Goal: Task Accomplishment & Management: Manage account settings

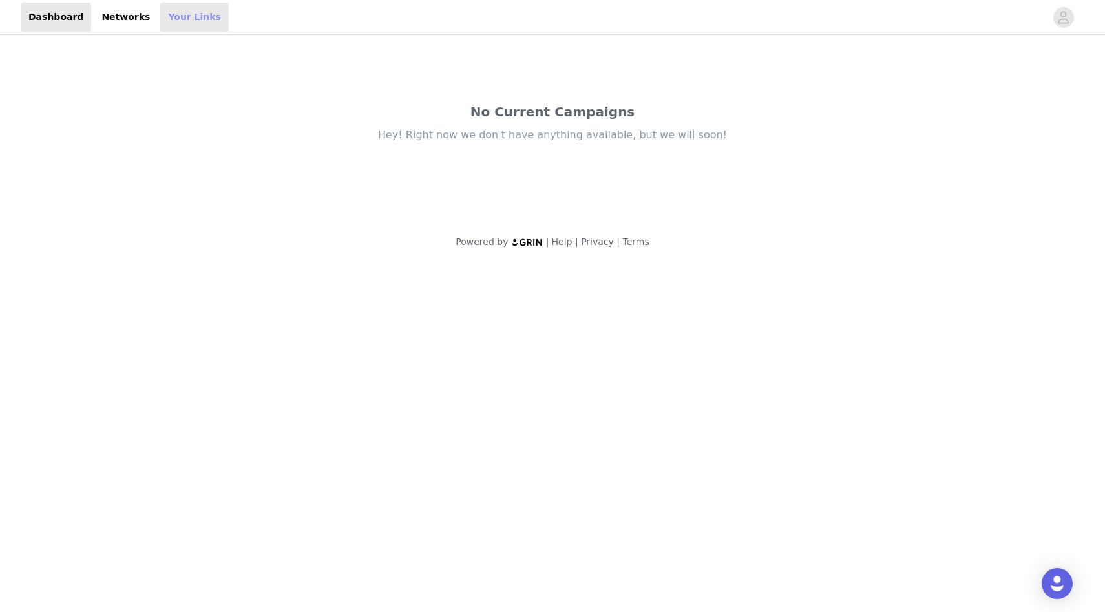
click at [178, 28] on link "Your Links" at bounding box center [194, 17] width 69 height 29
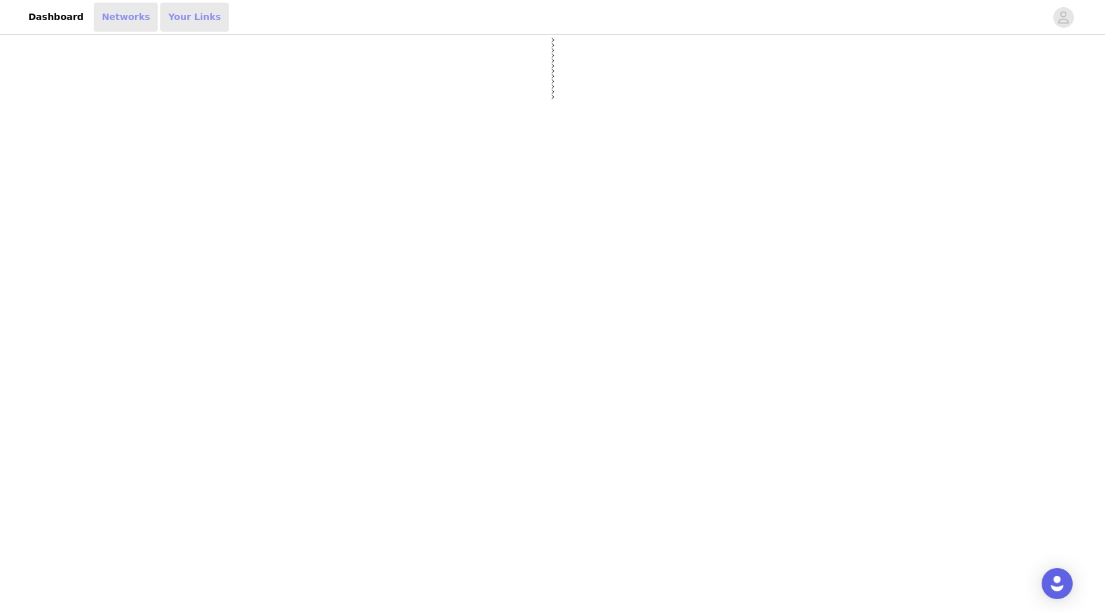
select select "12"
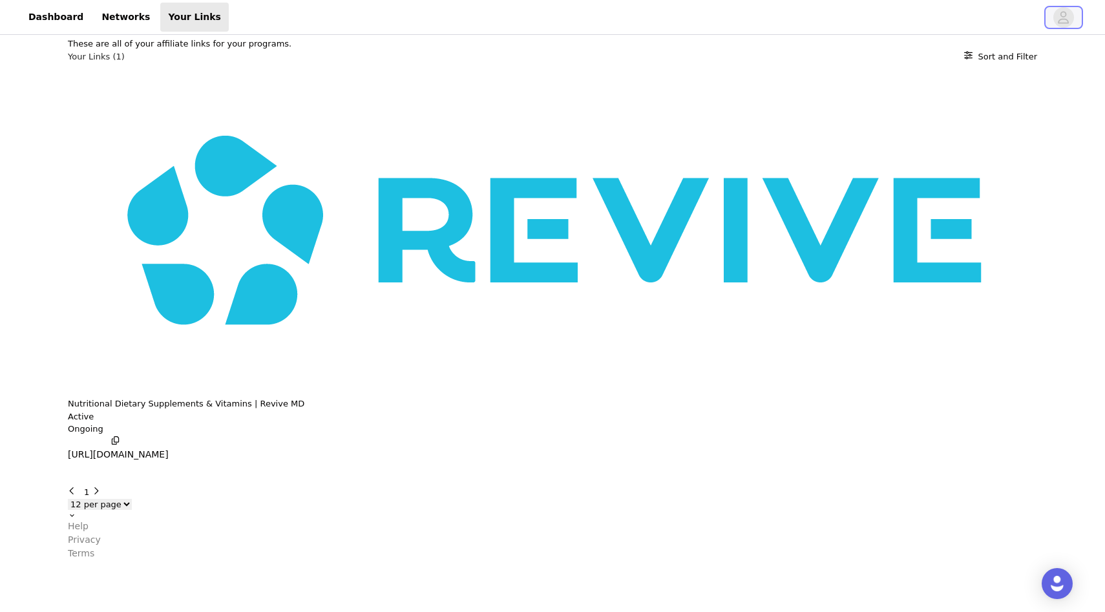
click at [1064, 17] on icon "avatar" at bounding box center [1063, 17] width 12 height 21
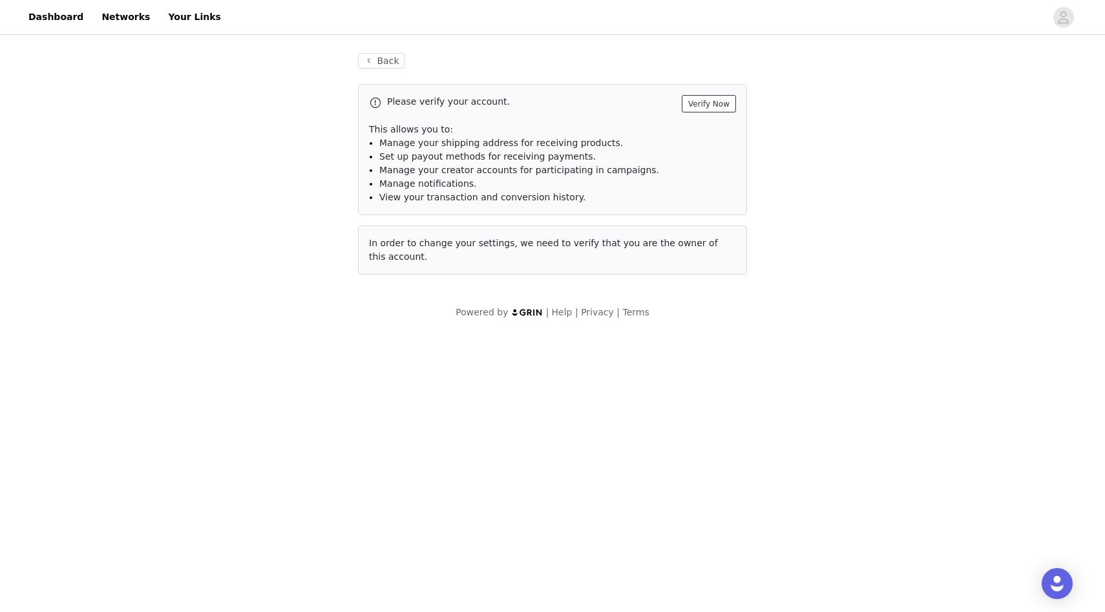
click at [703, 104] on button "Verify Now" at bounding box center [709, 103] width 54 height 17
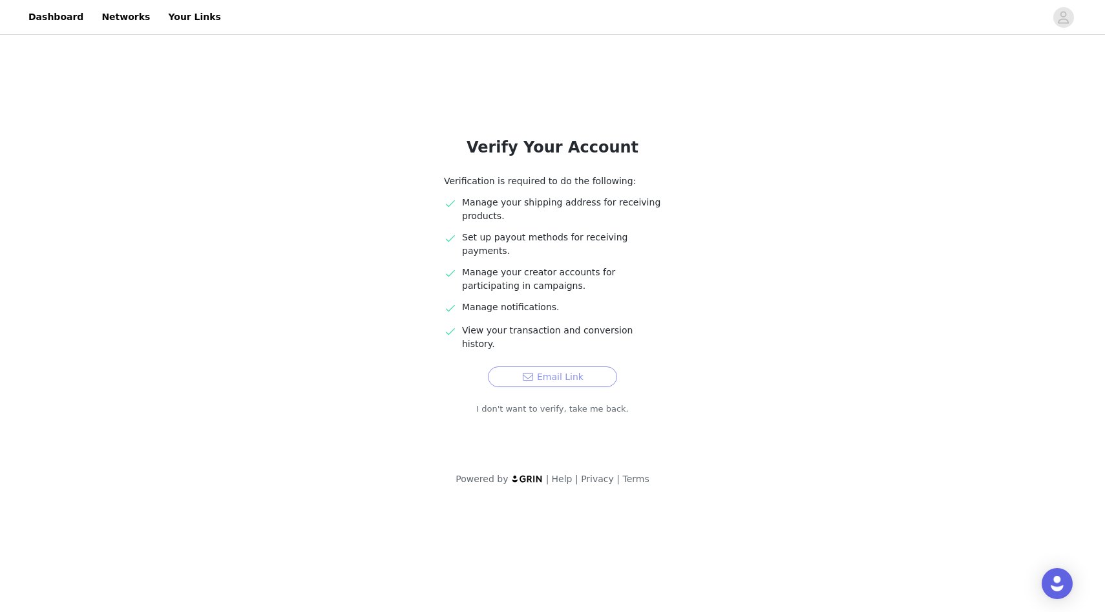
click at [566, 366] on button "Email Link" at bounding box center [552, 376] width 129 height 21
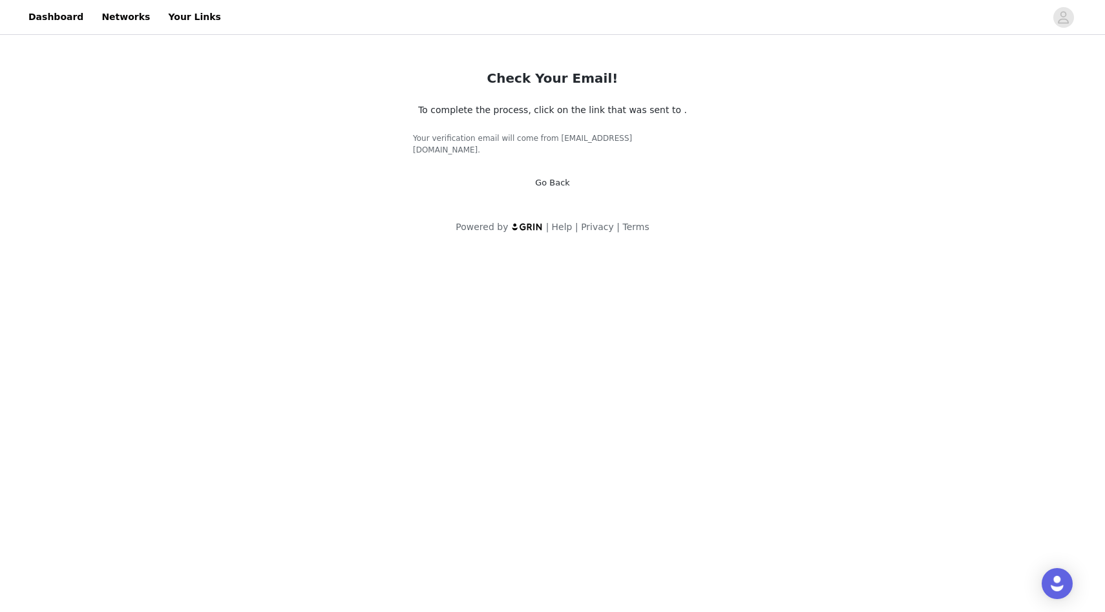
click at [557, 178] on link "Go Back" at bounding box center [552, 183] width 35 height 10
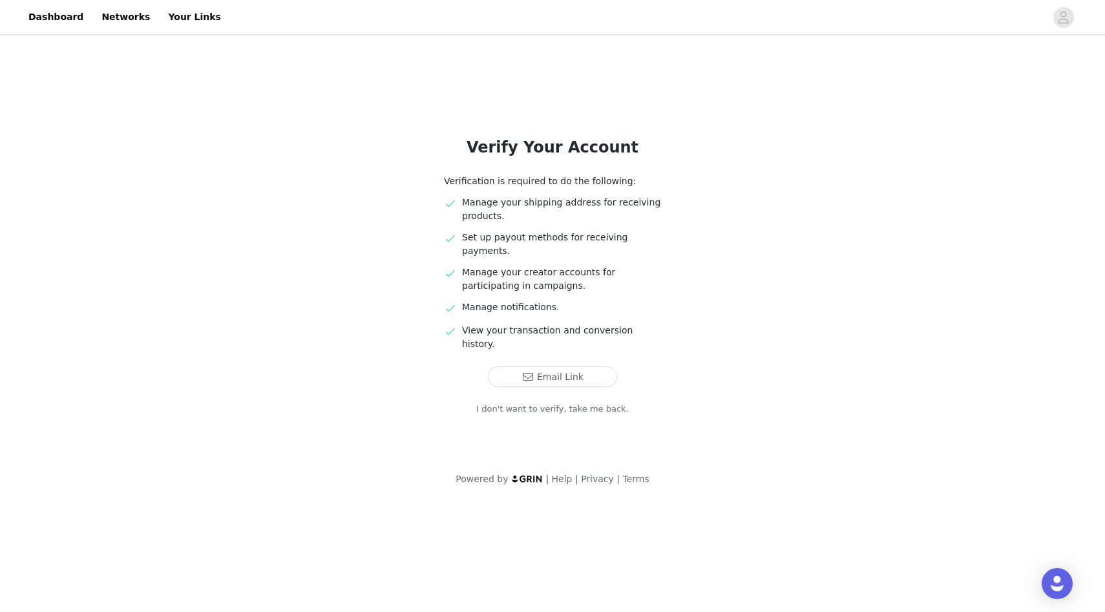
click at [512, 403] on link "I don't want to verify, take me back." at bounding box center [552, 409] width 153 height 13
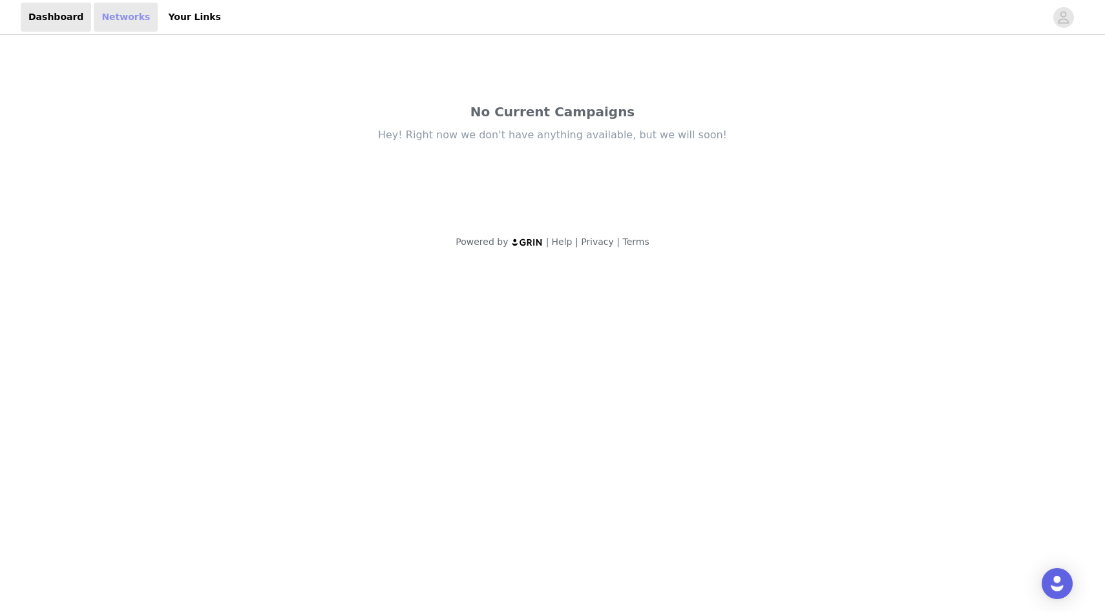
click at [125, 17] on link "Networks" at bounding box center [126, 17] width 64 height 29
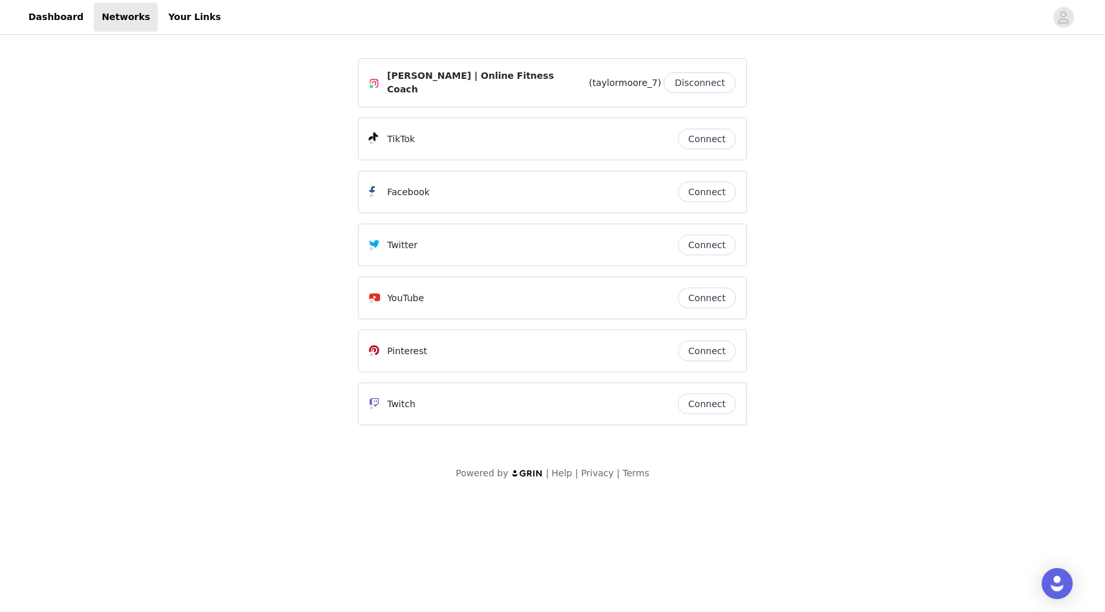
click at [694, 132] on button "Connect" at bounding box center [707, 139] width 58 height 21
click at [695, 292] on button "Connect" at bounding box center [707, 298] width 58 height 21
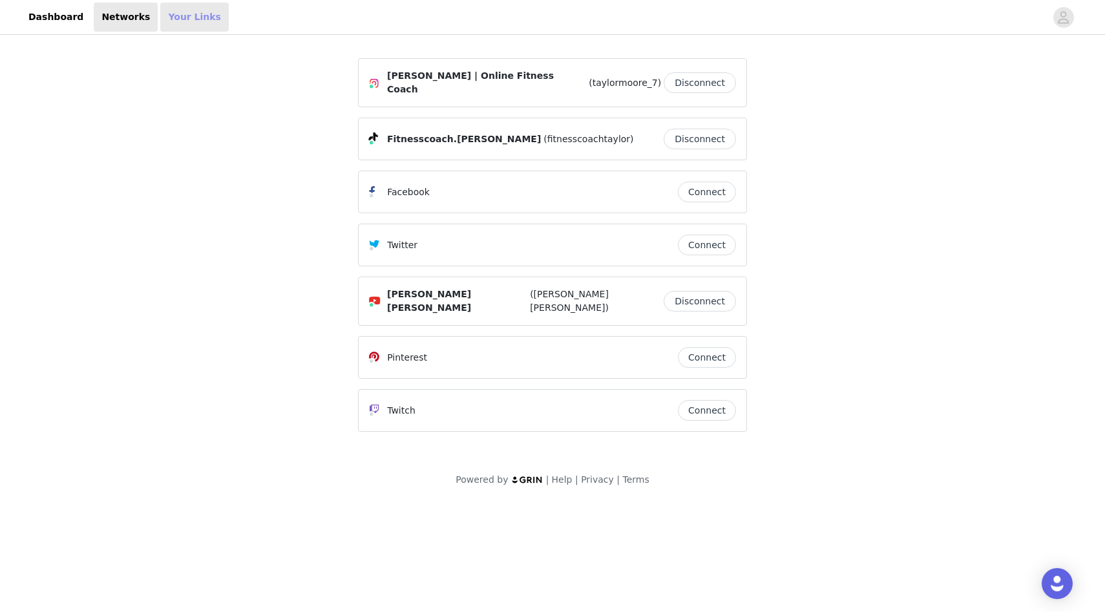
click at [165, 20] on link "Your Links" at bounding box center [194, 17] width 69 height 29
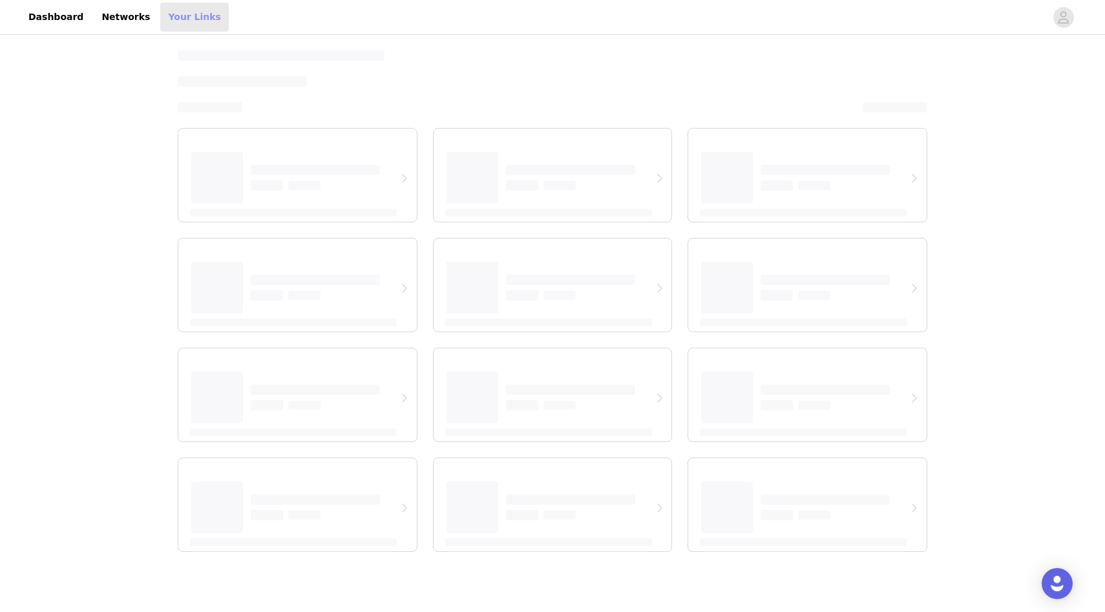
select select "12"
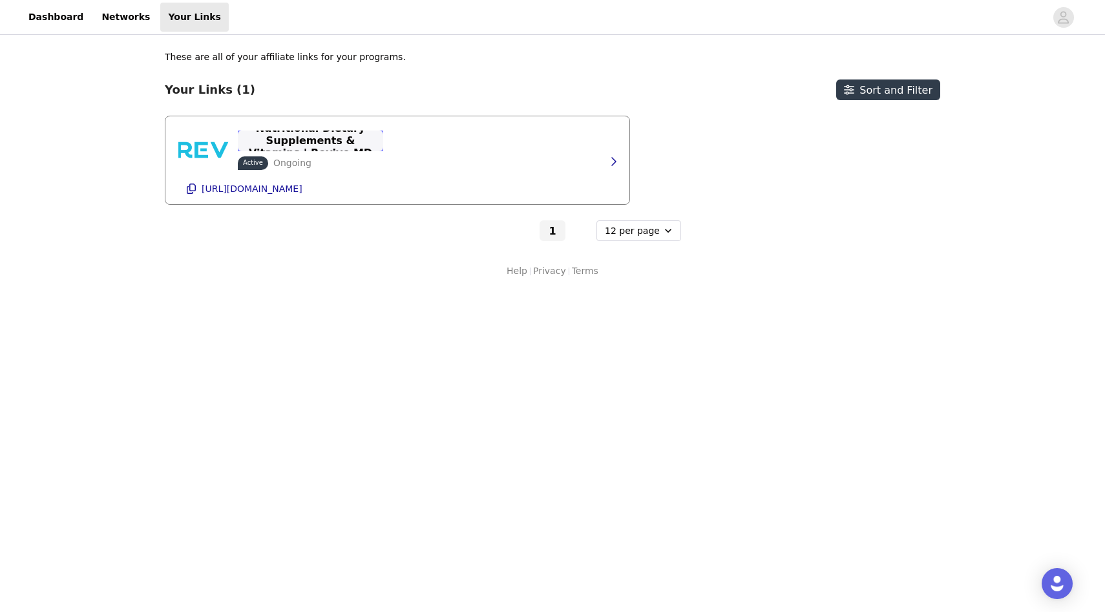
click at [315, 142] on p "Nutritional Dietary Supplements & Vitamins | Revive MD" at bounding box center [311, 140] width 130 height 37
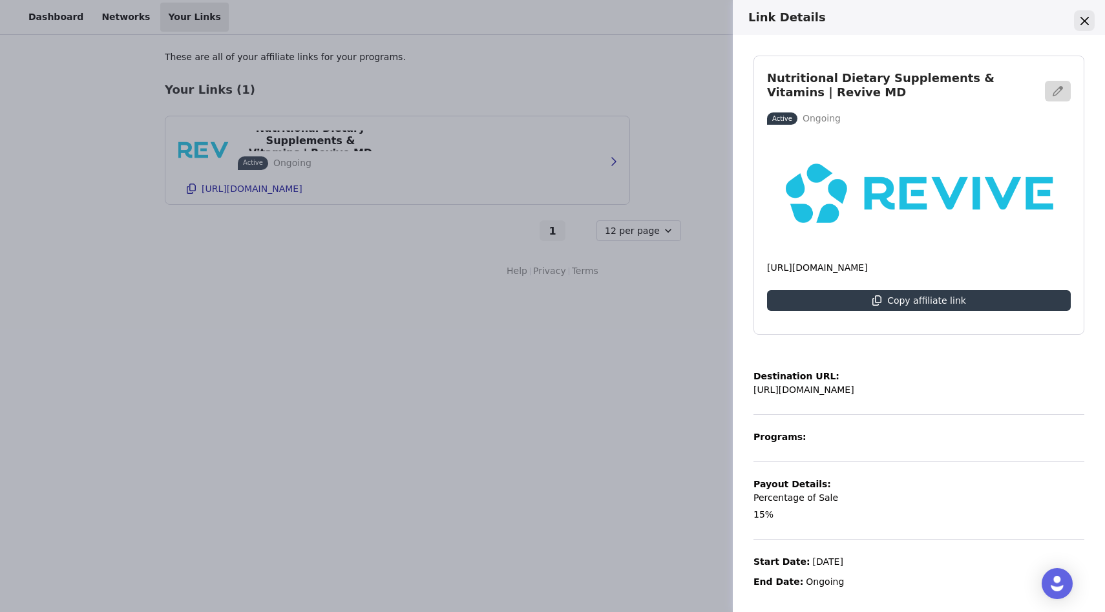
click at [1079, 20] on button "Close" at bounding box center [1084, 20] width 21 height 21
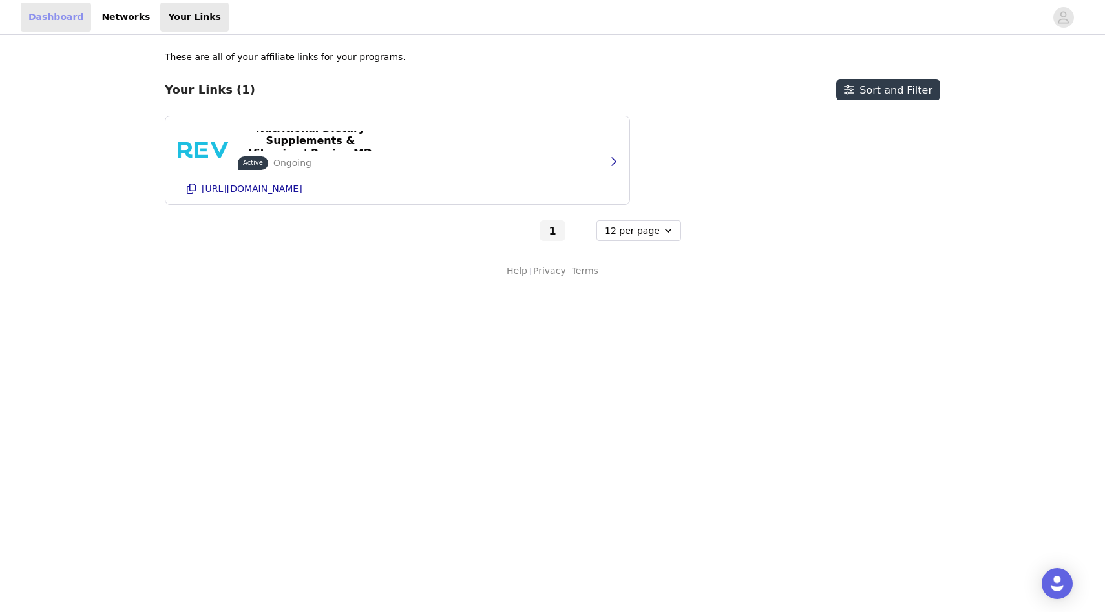
click at [58, 30] on link "Dashboard" at bounding box center [56, 17] width 70 height 29
